Goal: Book appointment/travel/reservation

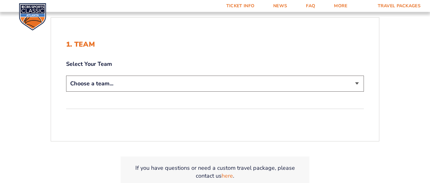
scroll to position [123, 0]
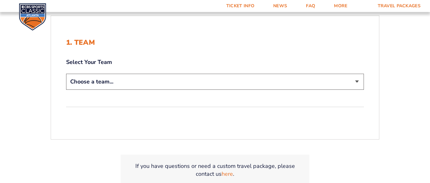
click at [66, 74] on select "Choose a team... [US_STATE] Wildcats [US_STATE] State Buckeyes [US_STATE] Tar H…" at bounding box center [215, 82] width 298 height 16
select select "12756"
click option "[US_STATE] Tar Heels" at bounding box center [0, 0] width 0 height 0
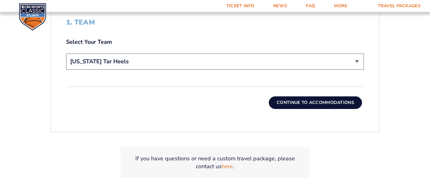
scroll to position [203, 0]
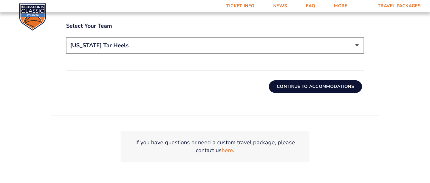
click at [315, 88] on button "Continue To Accommodations" at bounding box center [315, 86] width 93 height 13
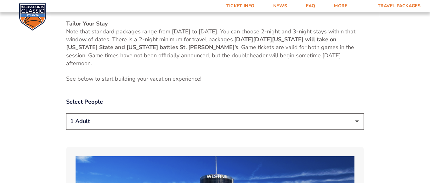
scroll to position [274, 0]
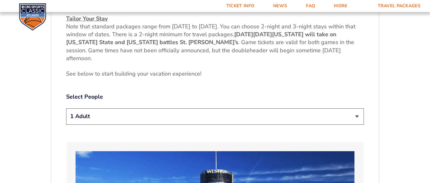
click at [66, 108] on select "1 Adult 2 Adults 3 Adults 4 Adults 2 Adults + 1 Child 2 Adults + 2 Children 2 A…" at bounding box center [215, 116] width 298 height 16
select select "2 Adults"
click option "2 Adults" at bounding box center [0, 0] width 0 height 0
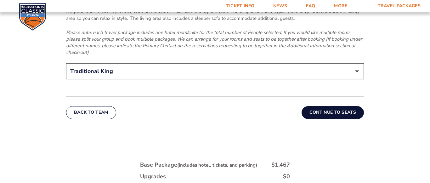
scroll to position [1018, 0]
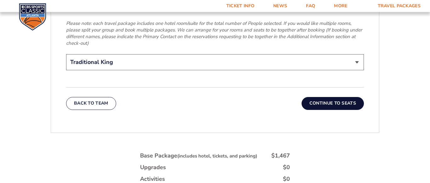
click at [66, 54] on select "Traditional King Traditional with 2 Queen Beds Upgrade (+$45 per night) Premium…" at bounding box center [215, 62] width 298 height 16
select select "Traditional with 2 Queen Beds Upgrade"
click option "Traditional with 2 Queen Beds Upgrade (+$45 per night)" at bounding box center [0, 0] width 0 height 0
click at [310, 97] on button "Continue To Seats" at bounding box center [333, 103] width 62 height 13
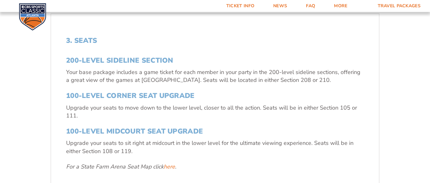
scroll to position [172, 0]
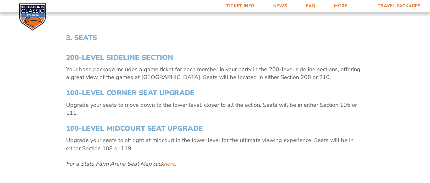
click at [169, 165] on link "here" at bounding box center [169, 164] width 11 height 8
